Goal: Information Seeking & Learning: Learn about a topic

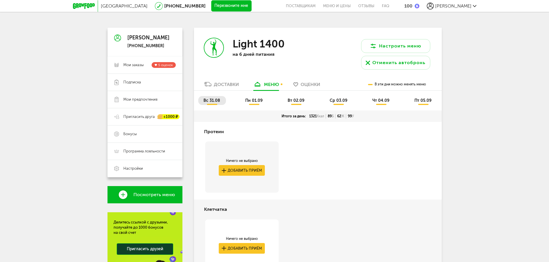
click at [258, 96] on div "вс 31.08 пн 01.09 вт 02.09 ср 03.09 чт 04.09 пт 05.09" at bounding box center [318, 101] width 248 height 20
click at [258, 101] on span "пн 01.09" at bounding box center [253, 100] width 17 height 5
click at [295, 101] on span "вт 02.09" at bounding box center [295, 100] width 17 height 5
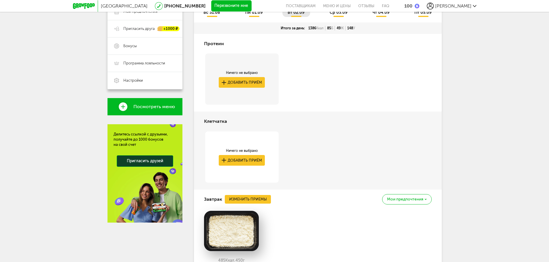
scroll to position [86, 0]
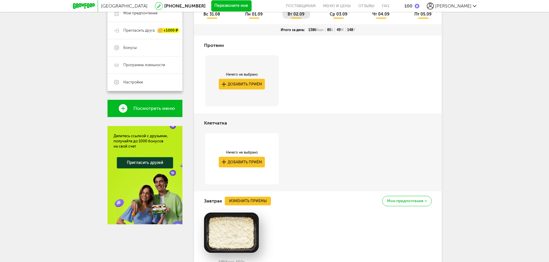
click at [254, 14] on span "пн 01.09" at bounding box center [253, 14] width 17 height 5
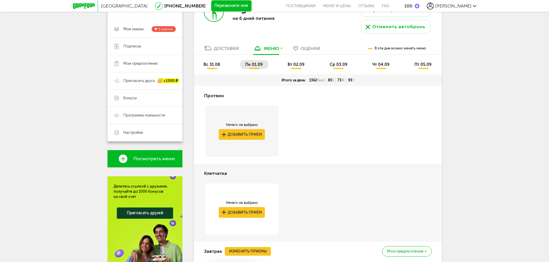
scroll to position [0, 0]
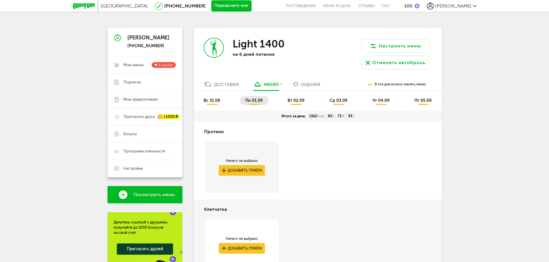
click at [148, 101] on span "Мои предпочтения" at bounding box center [140, 99] width 34 height 5
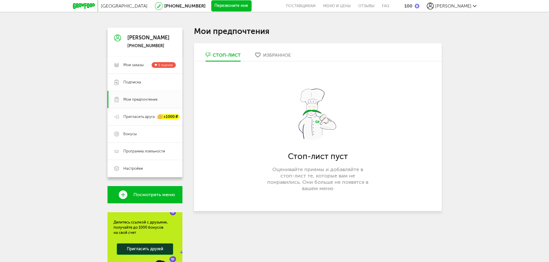
click at [88, 4] on icon at bounding box center [84, 6] width 22 height 6
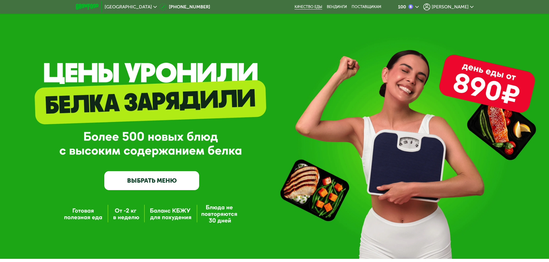
click at [322, 5] on link "Качество еды" at bounding box center [308, 7] width 28 height 5
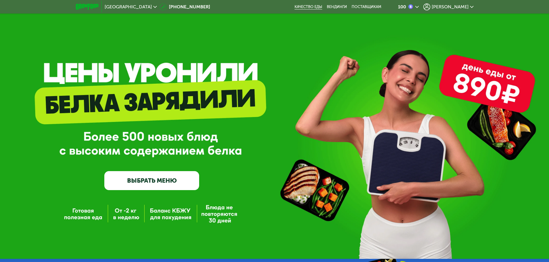
click at [322, 7] on link "Качество еды" at bounding box center [308, 7] width 28 height 5
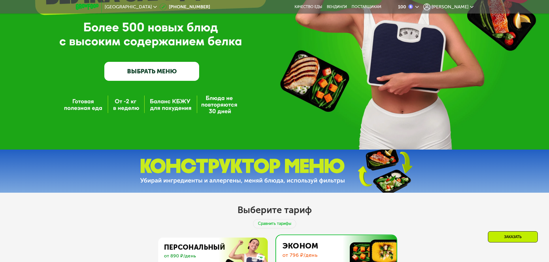
scroll to position [115, 0]
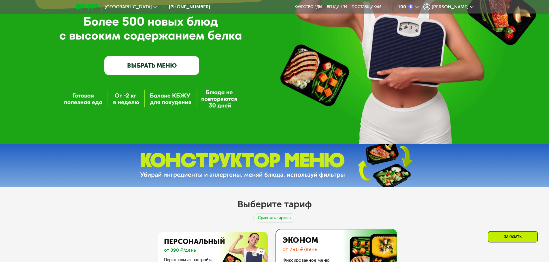
click at [154, 72] on link "ВЫБРАТЬ МЕНЮ" at bounding box center [151, 65] width 95 height 19
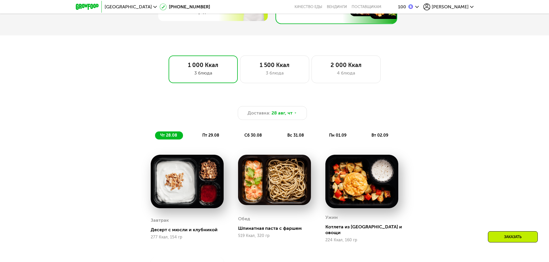
scroll to position [332, 0]
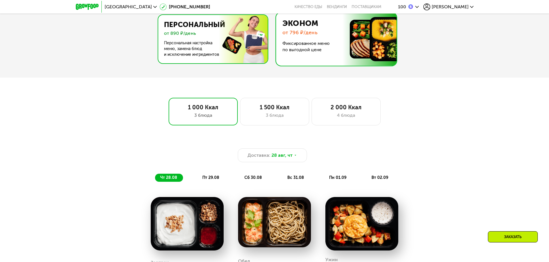
click at [222, 48] on img at bounding box center [211, 39] width 112 height 48
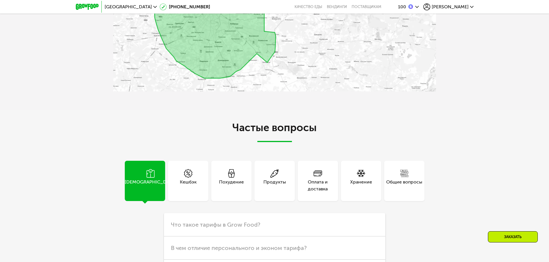
scroll to position [1629, 0]
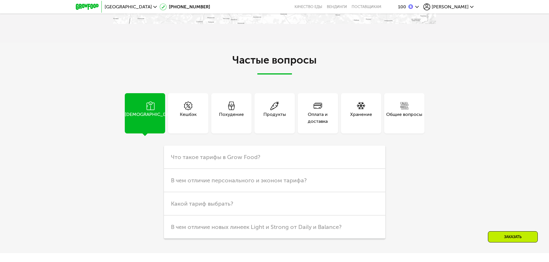
click at [276, 109] on icon at bounding box center [274, 106] width 9 height 9
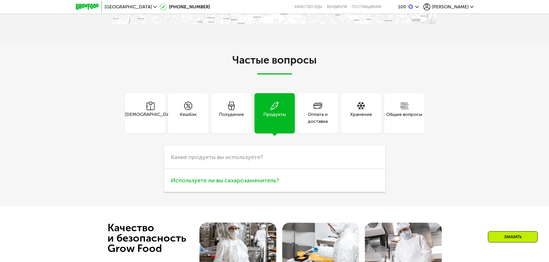
click at [242, 180] on span "Используете ли вы сахарозаменитель?" at bounding box center [225, 180] width 108 height 7
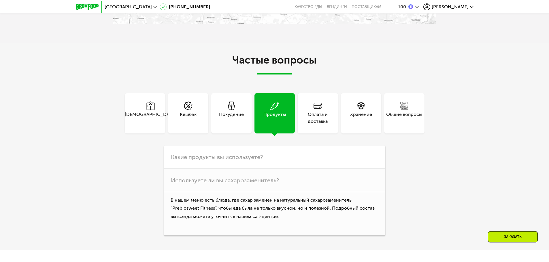
click at [233, 114] on div "Похудение" at bounding box center [231, 118] width 25 height 14
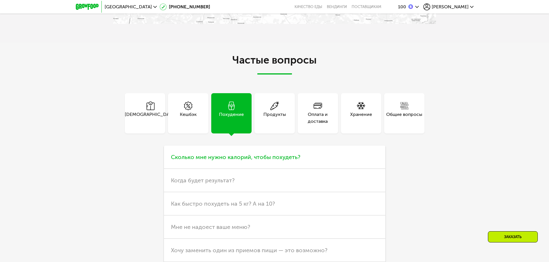
click at [231, 155] on h3 "Сколько мне нужно калорий, чтобы похудеть?" at bounding box center [274, 157] width 221 height 23
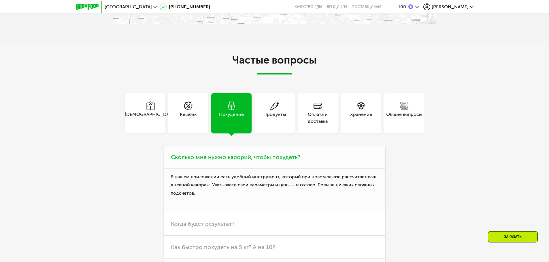
click at [231, 155] on h3 "Сколько мне нужно калорий, чтобы похудеть?" at bounding box center [274, 157] width 221 height 23
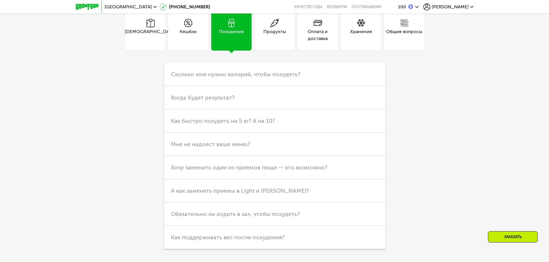
scroll to position [1715, 0]
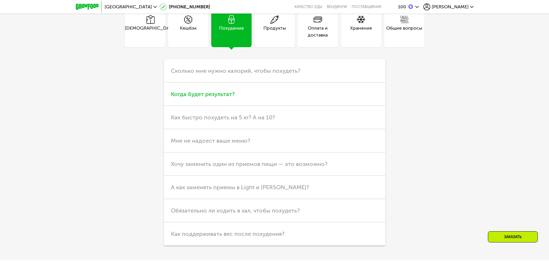
drag, startPoint x: 209, startPoint y: 89, endPoint x: 211, endPoint y: 91, distance: 3.3
click at [209, 91] on h3 "Когда будет результат?" at bounding box center [274, 94] width 221 height 23
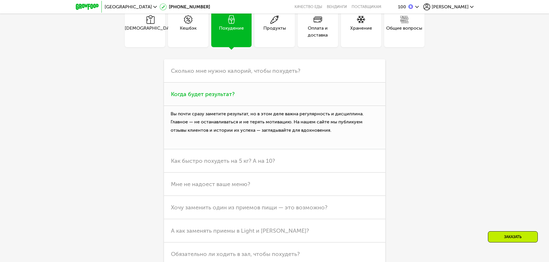
click at [209, 94] on span "Когда будет результат?" at bounding box center [203, 94] width 64 height 7
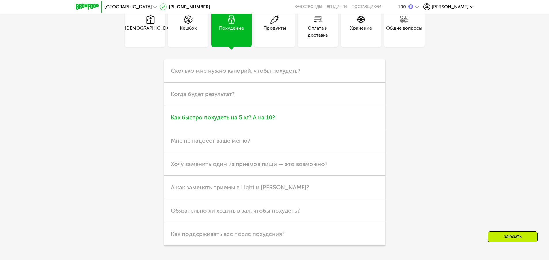
click at [203, 120] on span "Как быстро похудеть на 5 кг? А на 10?" at bounding box center [223, 117] width 104 height 7
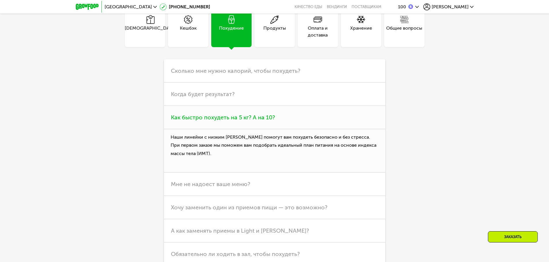
click at [203, 119] on span "Как быстро похудеть на 5 кг? А на 10?" at bounding box center [223, 117] width 104 height 7
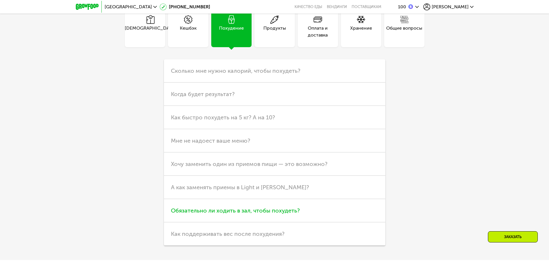
click at [193, 207] on h3 "Обязательно ли ходить в зал, чтобы похудеть?" at bounding box center [274, 210] width 221 height 23
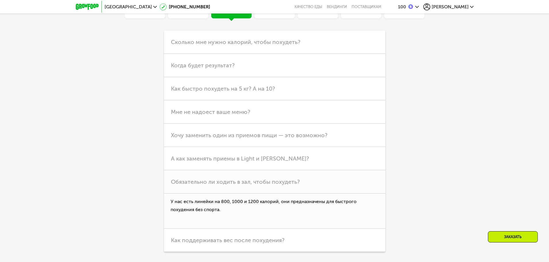
scroll to position [1773, 0]
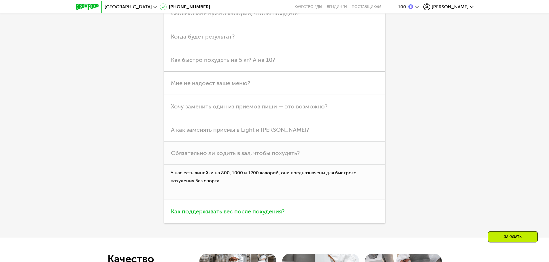
click at [167, 214] on h3 "Как поддерживать вес после похудения?" at bounding box center [274, 211] width 221 height 23
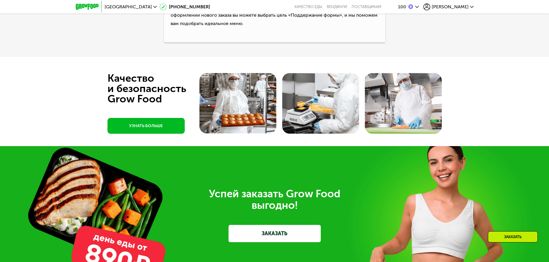
scroll to position [1945, 0]
